Goal: Transaction & Acquisition: Purchase product/service

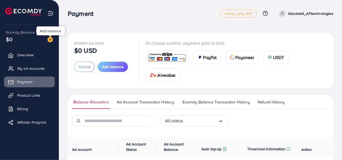
click at [50, 40] on img at bounding box center [50, 39] width 5 height 5
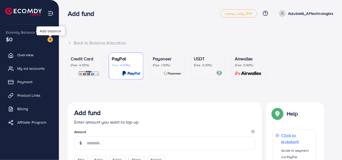
click at [50, 40] on img at bounding box center [50, 39] width 5 height 5
click at [89, 61] on p "Credit Card" at bounding box center [85, 59] width 29 height 6
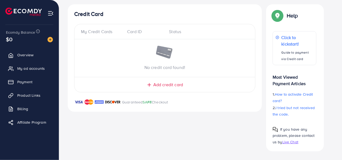
scroll to position [96, 0]
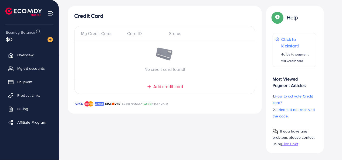
click at [170, 89] on span "Add credit card" at bounding box center [168, 87] width 30 height 6
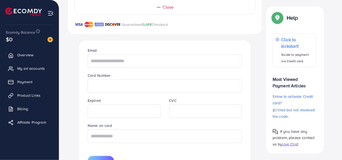
scroll to position [204, 0]
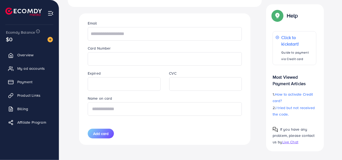
click at [127, 108] on input "text" at bounding box center [165, 110] width 154 height 14
click at [149, 150] on div "Credit Card My Credit Cards Card ID Status No credit card found! Close Guarante…" at bounding box center [165, 25] width 194 height 253
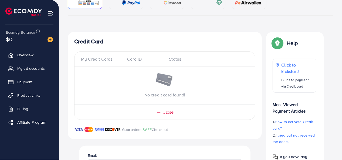
scroll to position [0, 0]
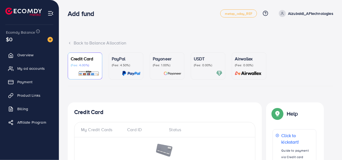
click at [304, 12] on p "Alzubaidi_AFtechnologies" at bounding box center [310, 13] width 45 height 6
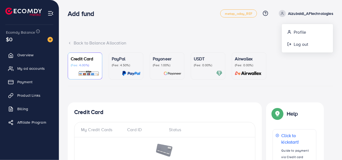
click at [304, 12] on p "Alzubaidi_AFtechnologies" at bounding box center [310, 13] width 45 height 6
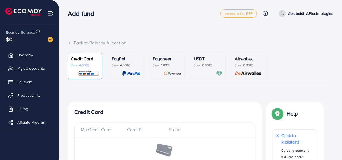
click at [304, 12] on p "Alzubaidi_AFtechnologies" at bounding box center [310, 13] width 45 height 6
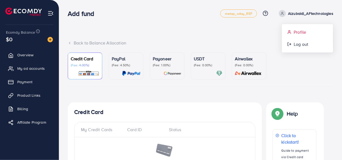
click at [301, 36] on link "Profile" at bounding box center [307, 32] width 51 height 12
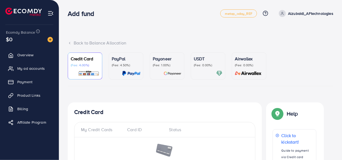
select select "*******"
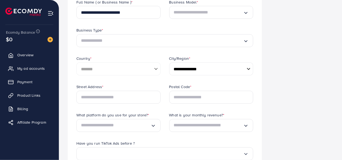
scroll to position [88, 0]
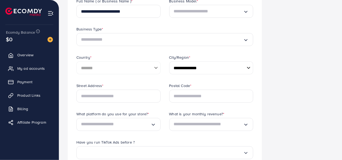
click at [160, 66] on div "**********" at bounding box center [118, 69] width 93 height 28
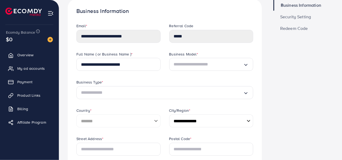
scroll to position [0, 0]
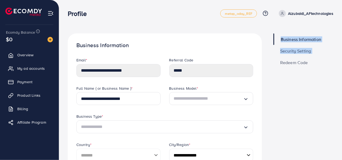
drag, startPoint x: 273, startPoint y: 40, endPoint x: 272, endPoint y: 73, distance: 33.0
drag, startPoint x: 272, startPoint y: 73, endPoint x: 320, endPoint y: 51, distance: 53.1
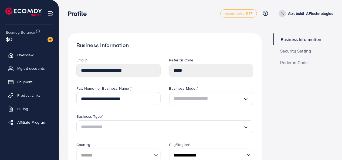
click at [320, 51] on link "Security Setting" at bounding box center [304, 51] width 60 height 12
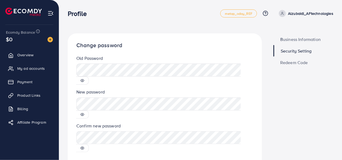
click at [297, 42] on span "Business Information" at bounding box center [300, 39] width 41 height 4
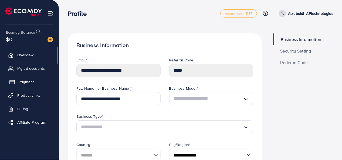
click at [27, 81] on span "Payment" at bounding box center [26, 81] width 15 height 5
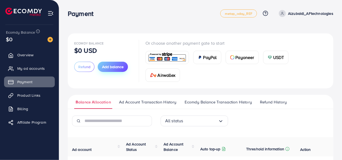
click at [117, 62] on button "Add balance" at bounding box center [113, 67] width 30 height 10
